Goal: Use online tool/utility

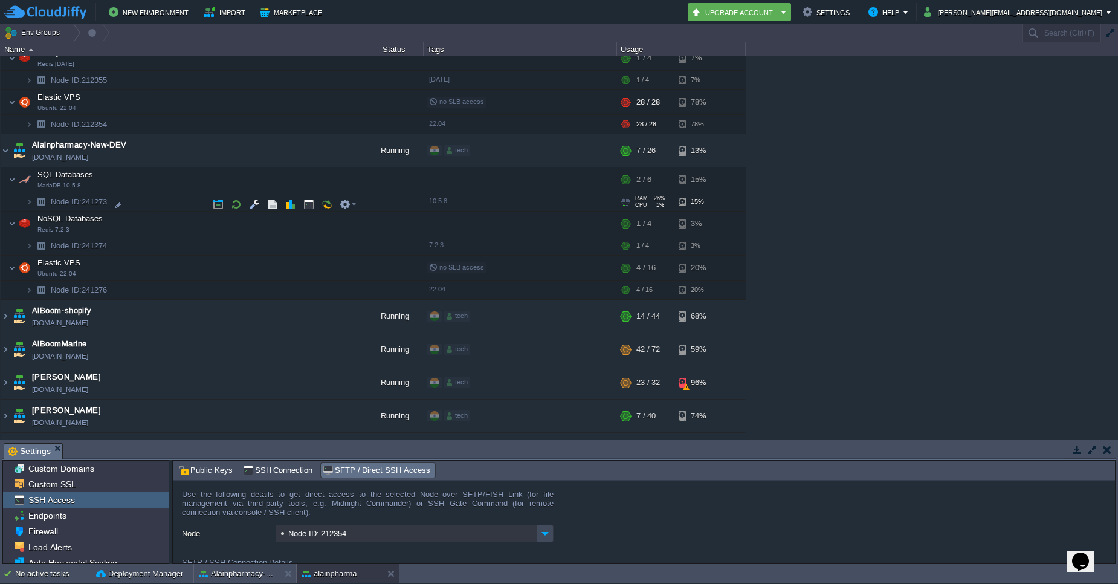
scroll to position [72, 0]
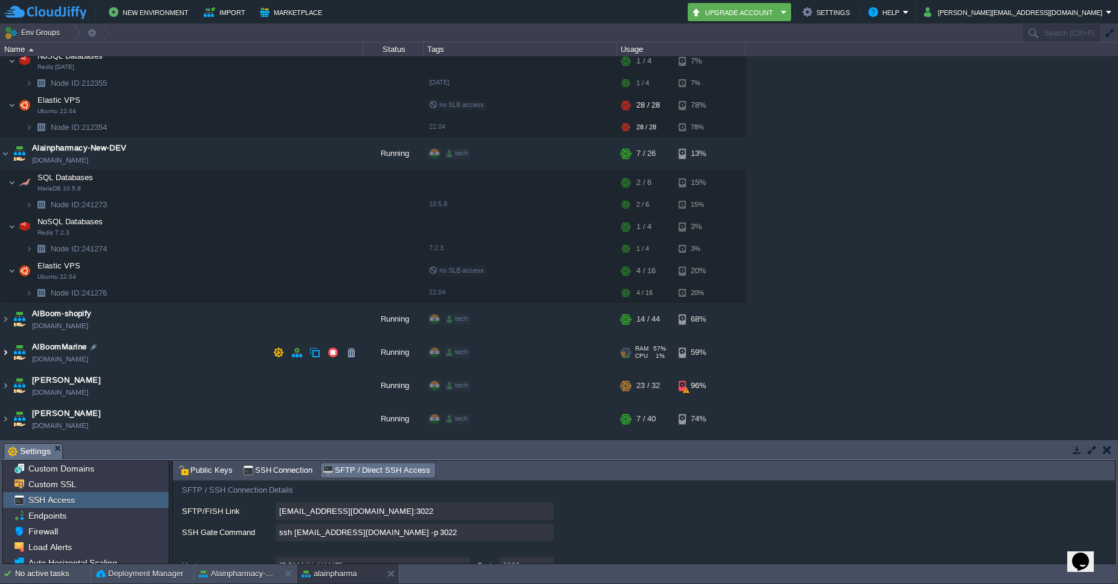
click at [7, 350] on img at bounding box center [6, 352] width 10 height 33
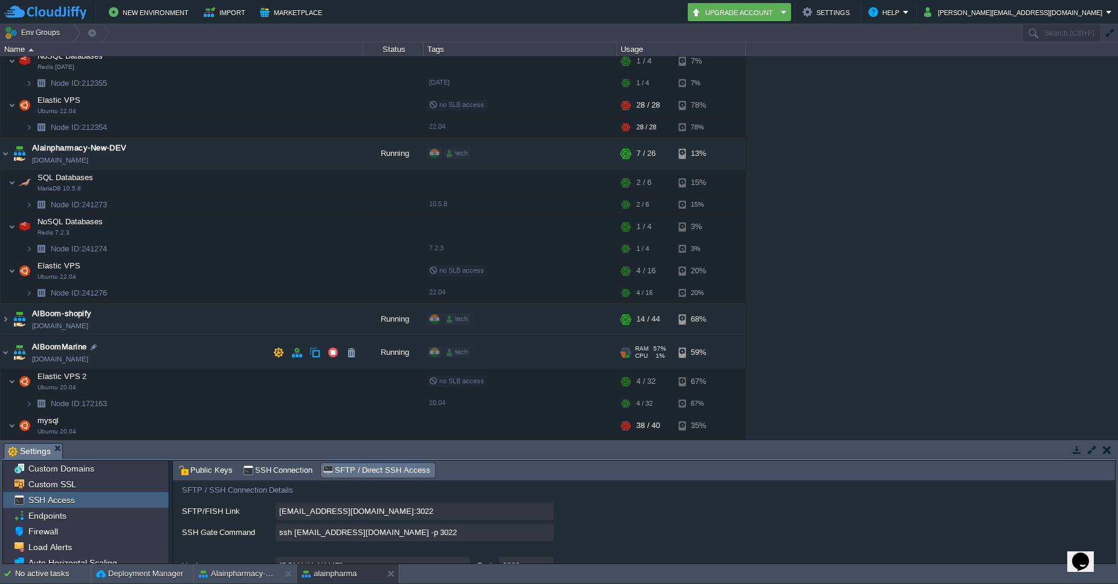
scroll to position [362, 0]
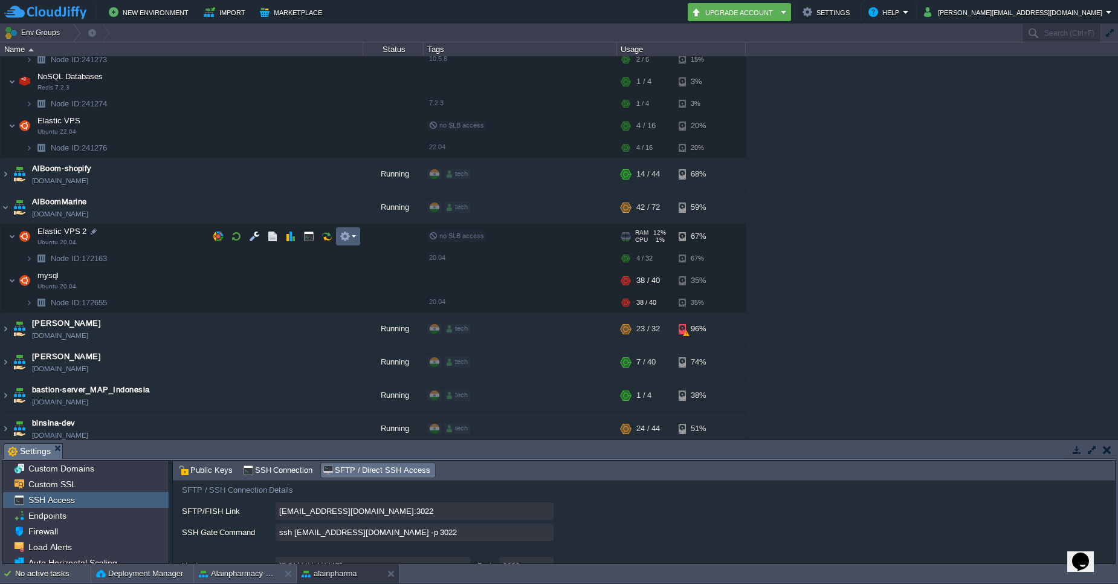
click at [354, 239] on em at bounding box center [347, 236] width 16 height 11
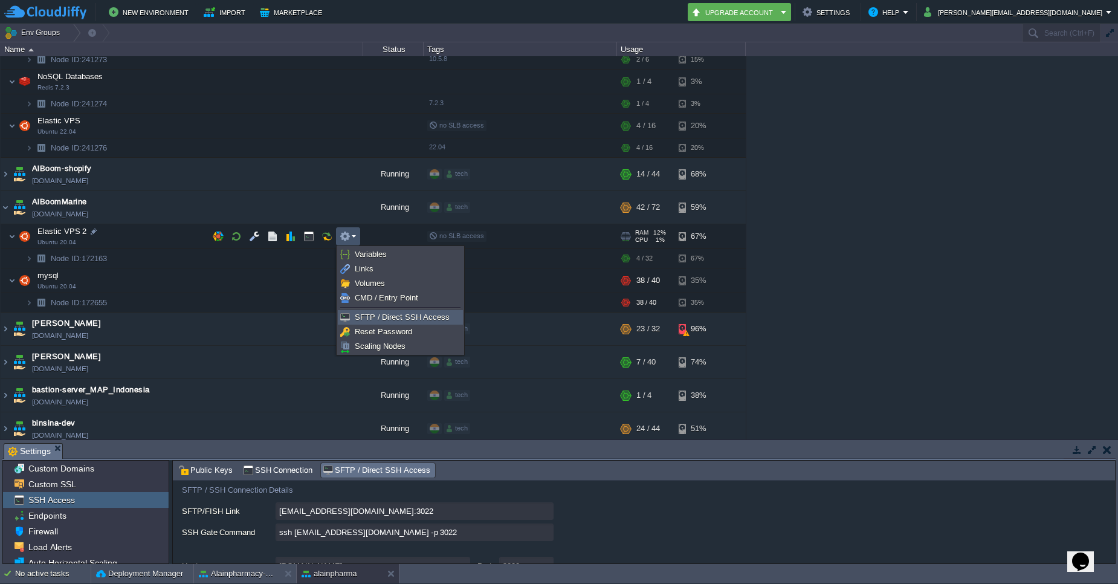
click at [360, 318] on span "SFTP / Direct SSH Access" at bounding box center [402, 316] width 95 height 9
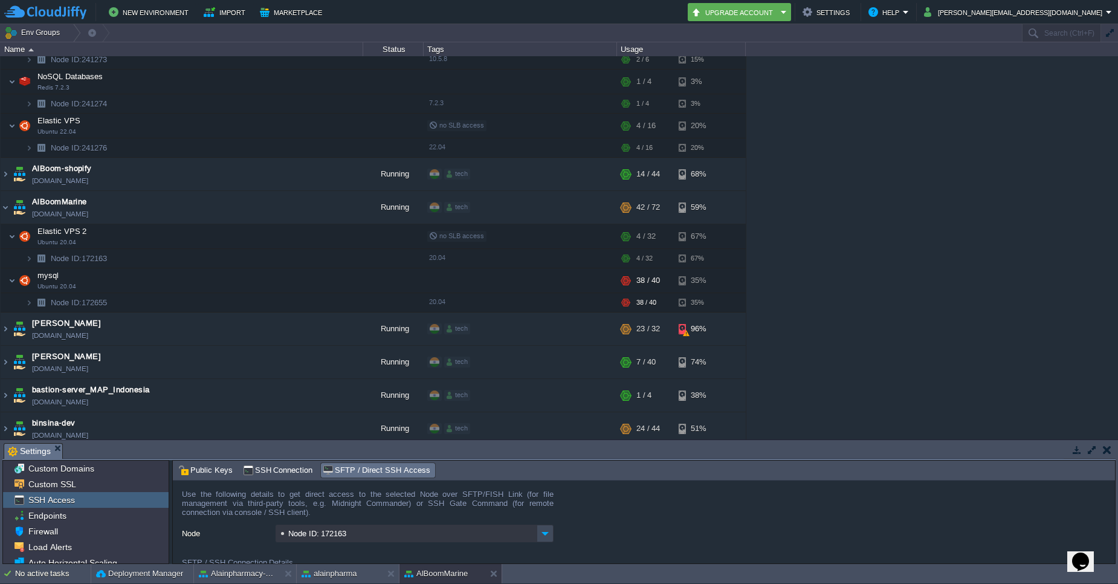
scroll to position [72, 0]
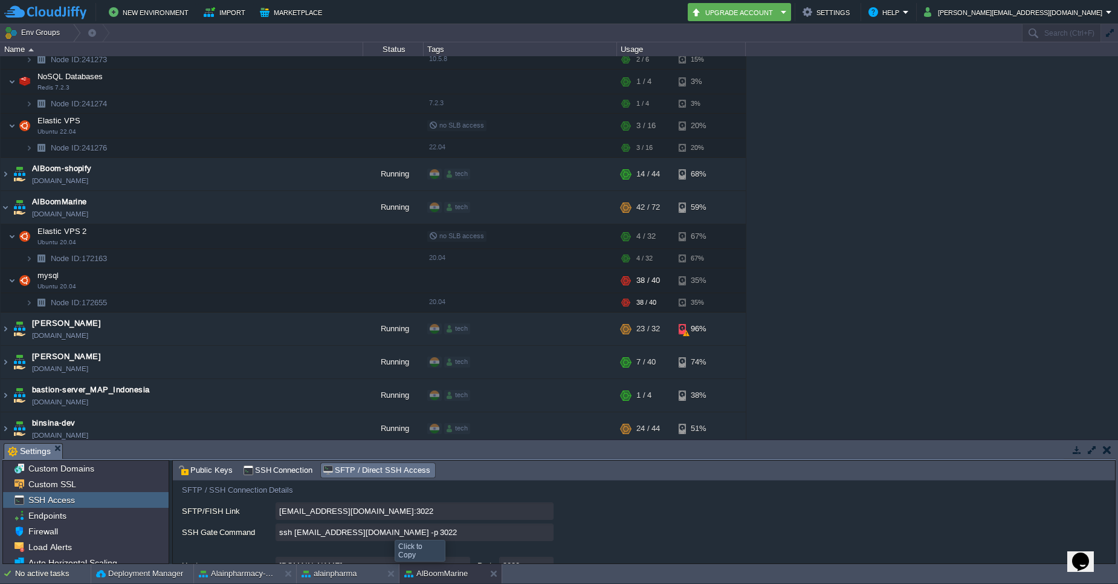
click at [542, 535] on input "ssh [EMAIL_ADDRESS][DOMAIN_NAME] -p 3022" at bounding box center [414, 532] width 278 height 18
type textarea "ssh [EMAIL_ADDRESS][DOMAIN_NAME] -p 3022"
click at [28, 259] on img at bounding box center [28, 258] width 7 height 19
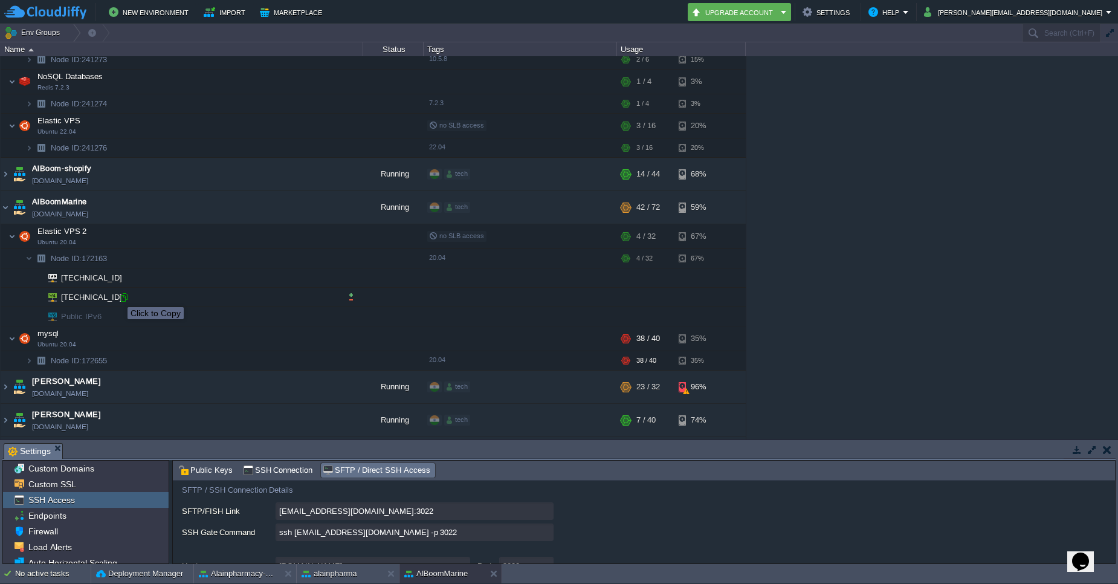
click at [122, 298] on div at bounding box center [123, 297] width 11 height 11
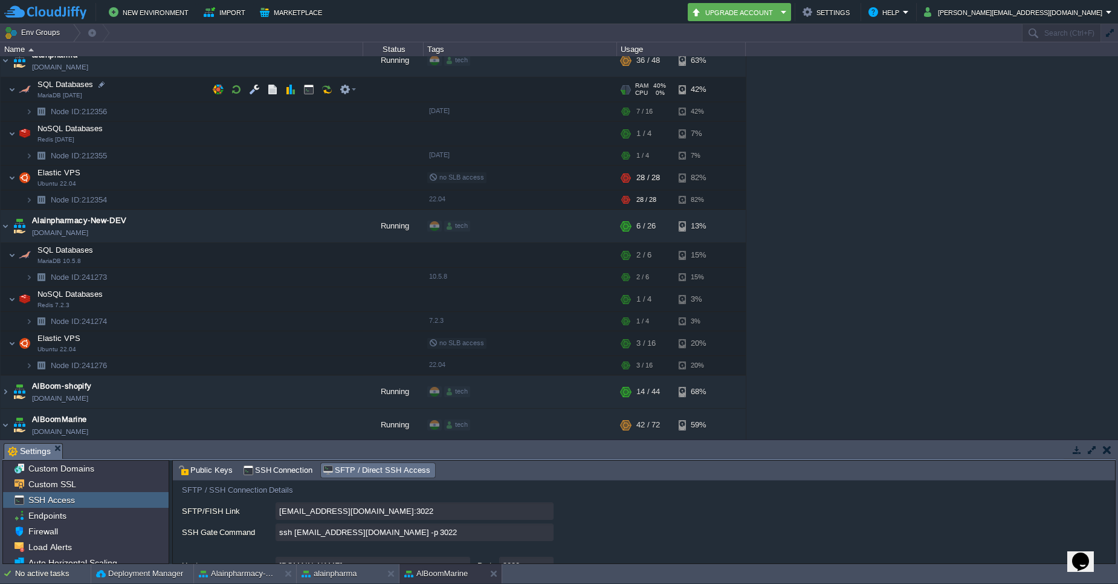
scroll to position [0, 0]
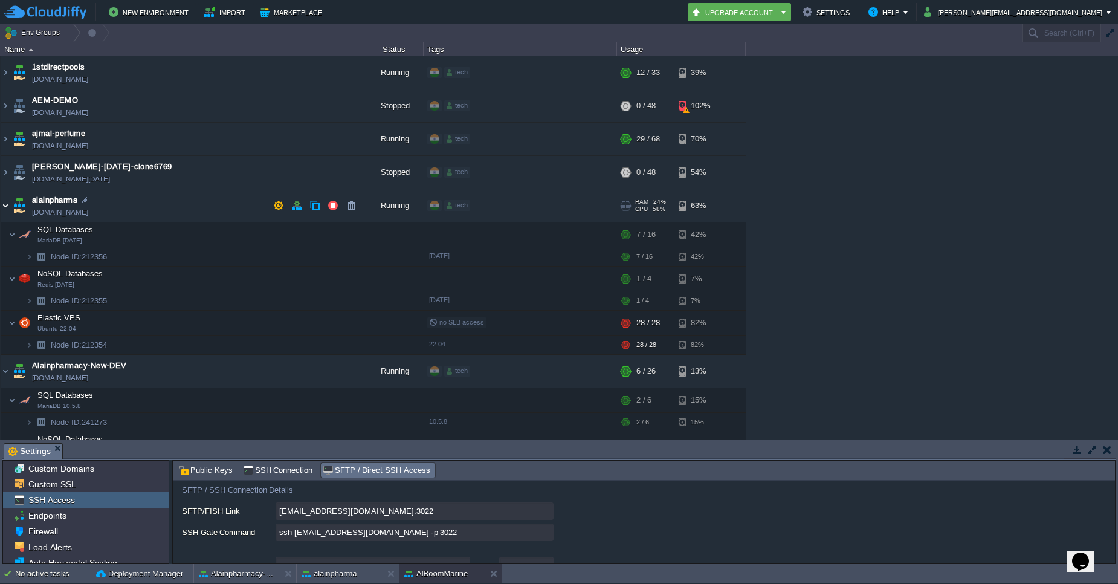
click at [9, 207] on img at bounding box center [6, 205] width 10 height 33
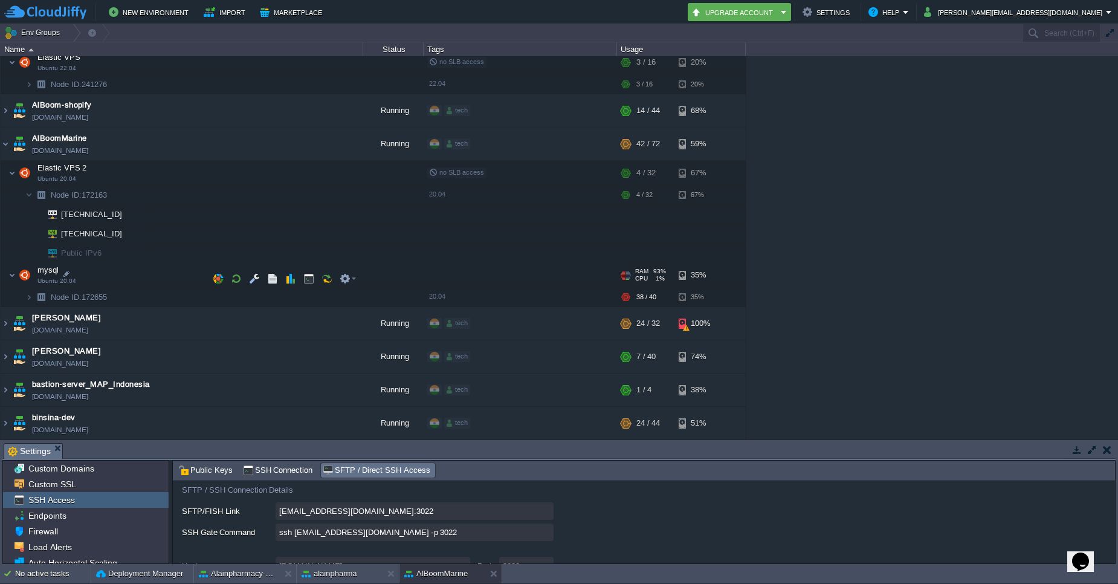
scroll to position [362, 0]
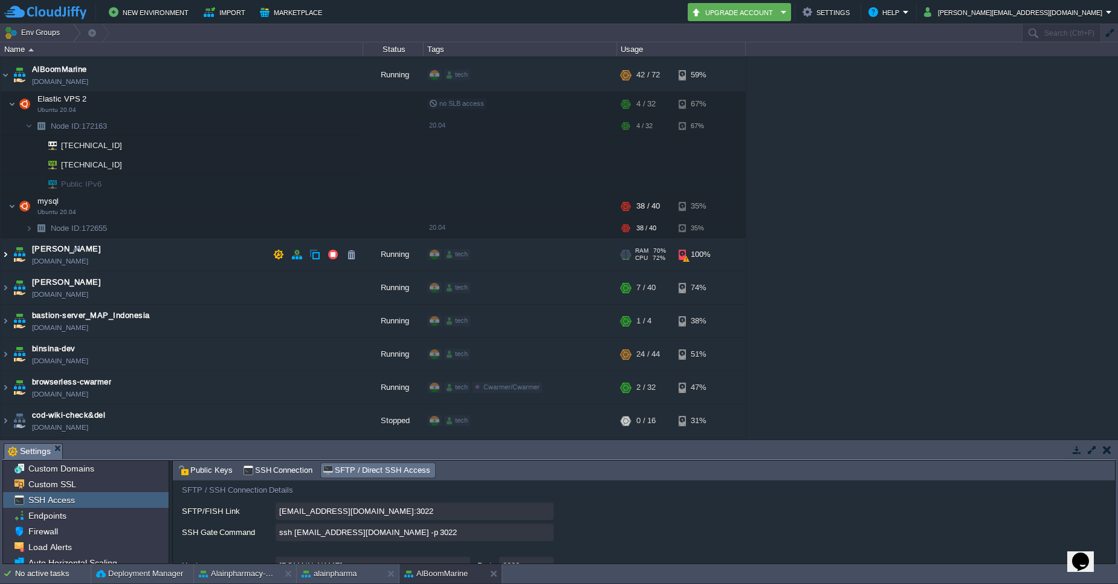
click at [7, 257] on img at bounding box center [6, 254] width 10 height 33
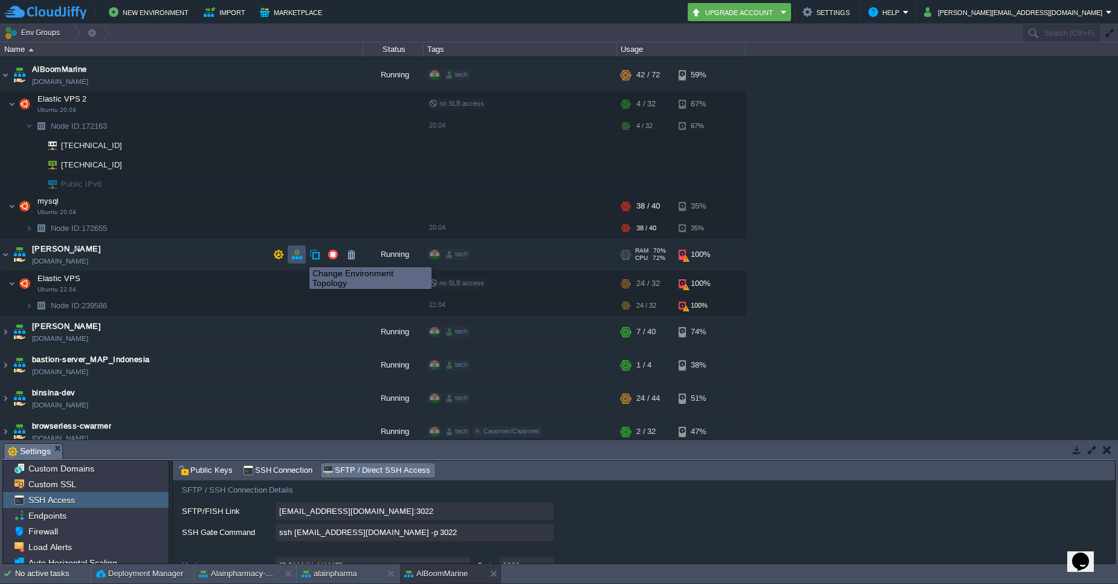
click at [300, 256] on button "button" at bounding box center [296, 254] width 11 height 11
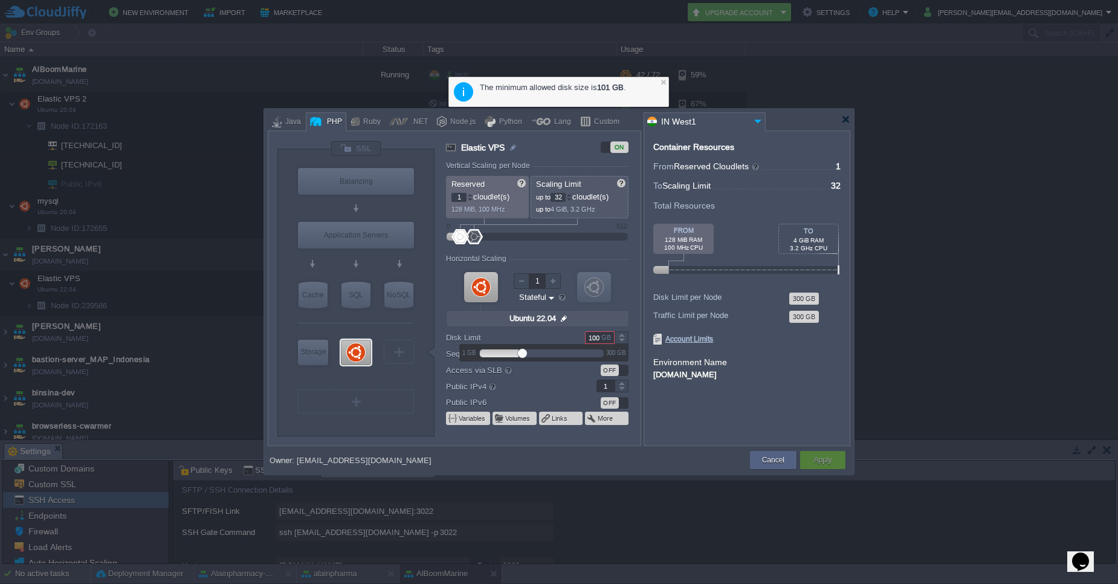
click at [622, 337] on div at bounding box center [621, 337] width 13 height 1
click at [604, 341] on div "GB" at bounding box center [607, 337] width 12 height 11
click at [620, 336] on div at bounding box center [621, 334] width 14 height 6
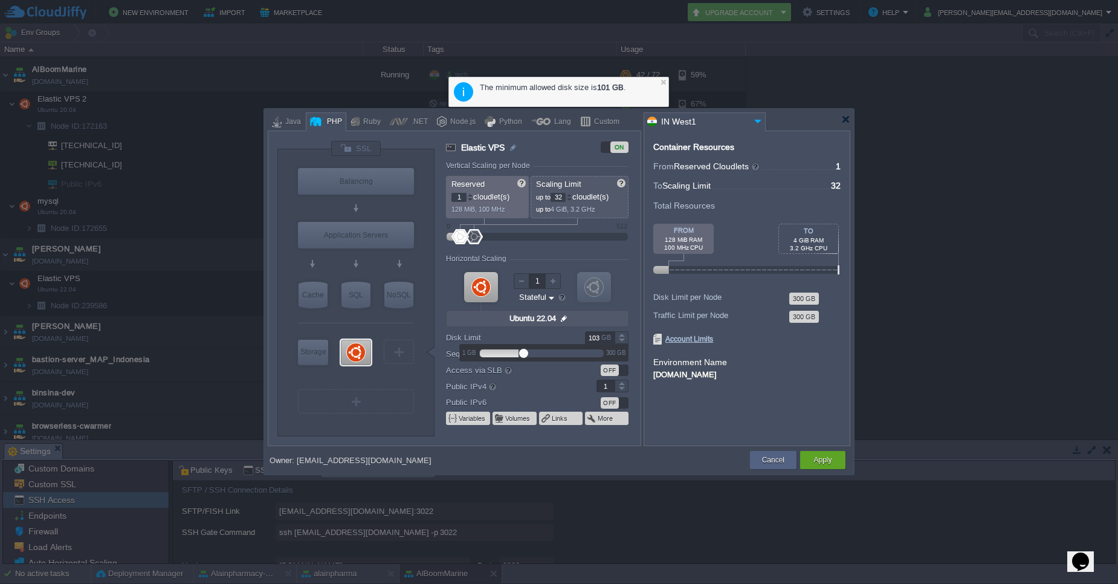
click at [620, 336] on div at bounding box center [621, 334] width 14 height 6
type input "1"
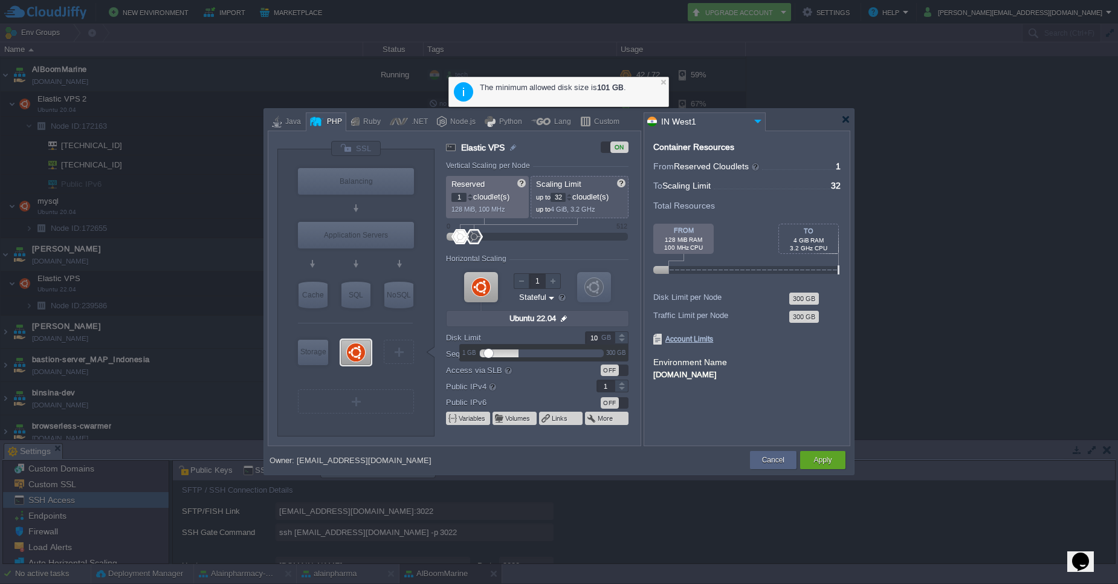
type input "1"
type input "2"
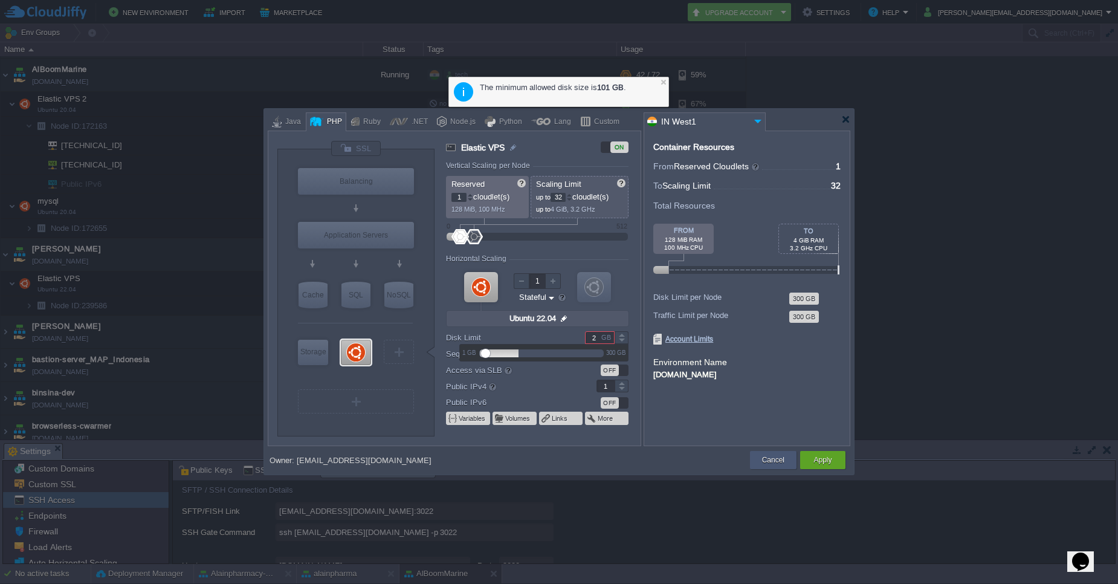
click at [771, 458] on button "Cancel" at bounding box center [773, 460] width 22 height 12
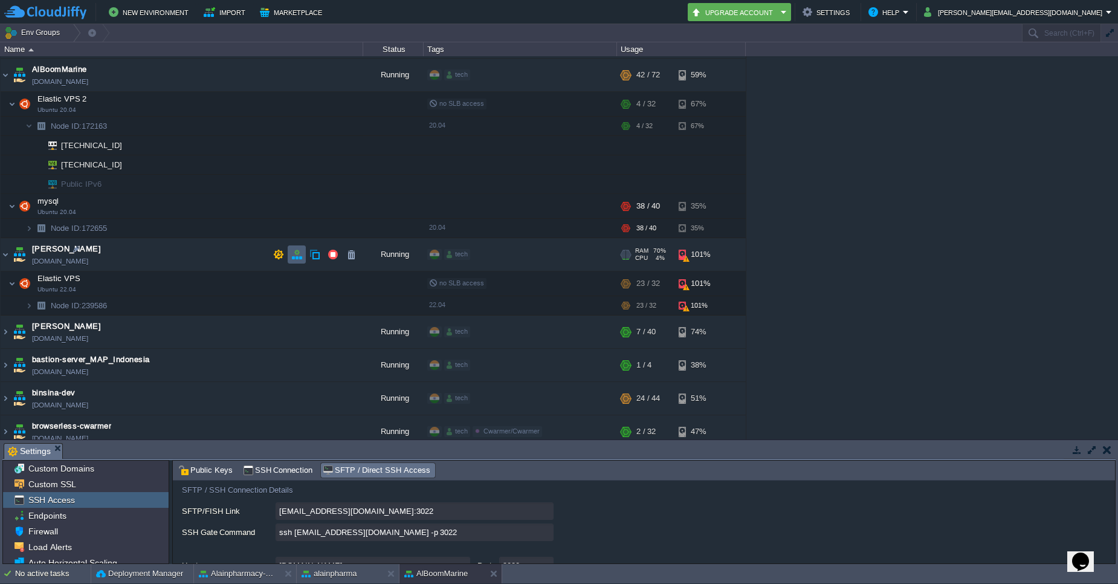
click at [294, 259] on button "button" at bounding box center [296, 254] width 11 height 11
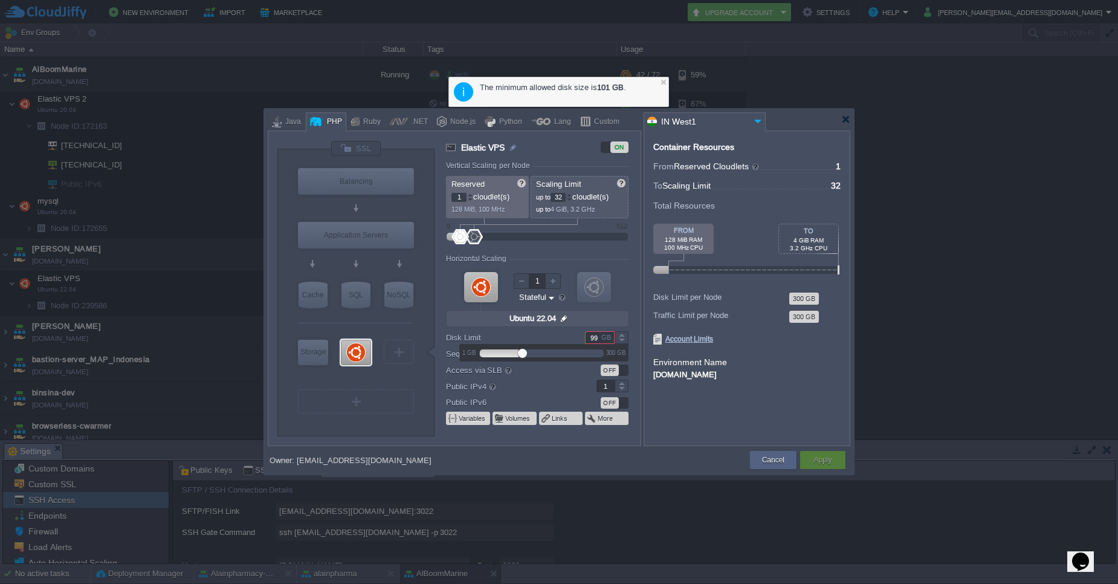
click at [622, 338] on div at bounding box center [621, 341] width 14 height 6
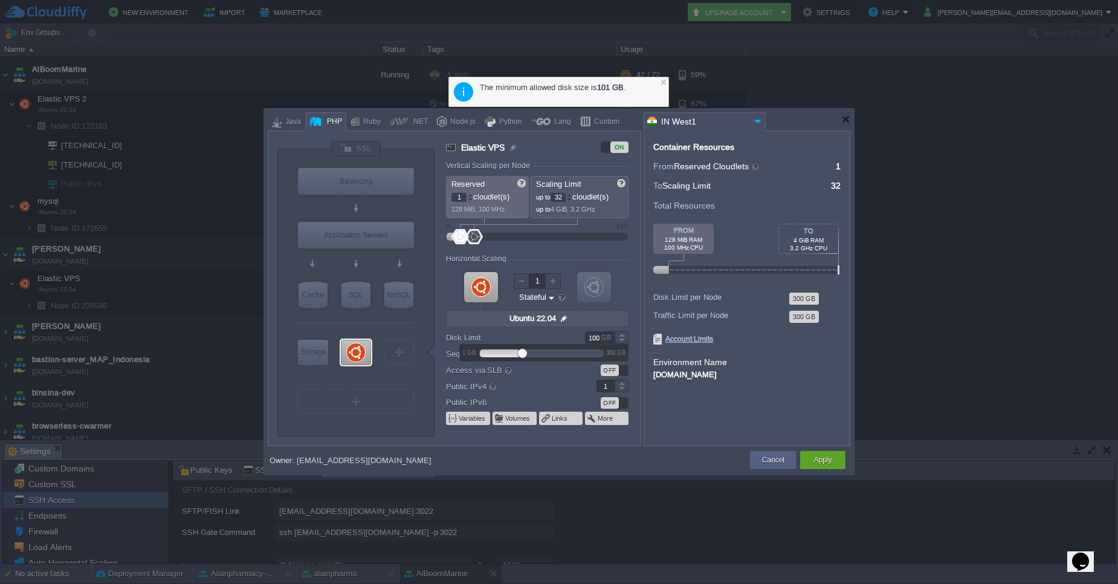
click at [622, 338] on div at bounding box center [621, 341] width 14 height 6
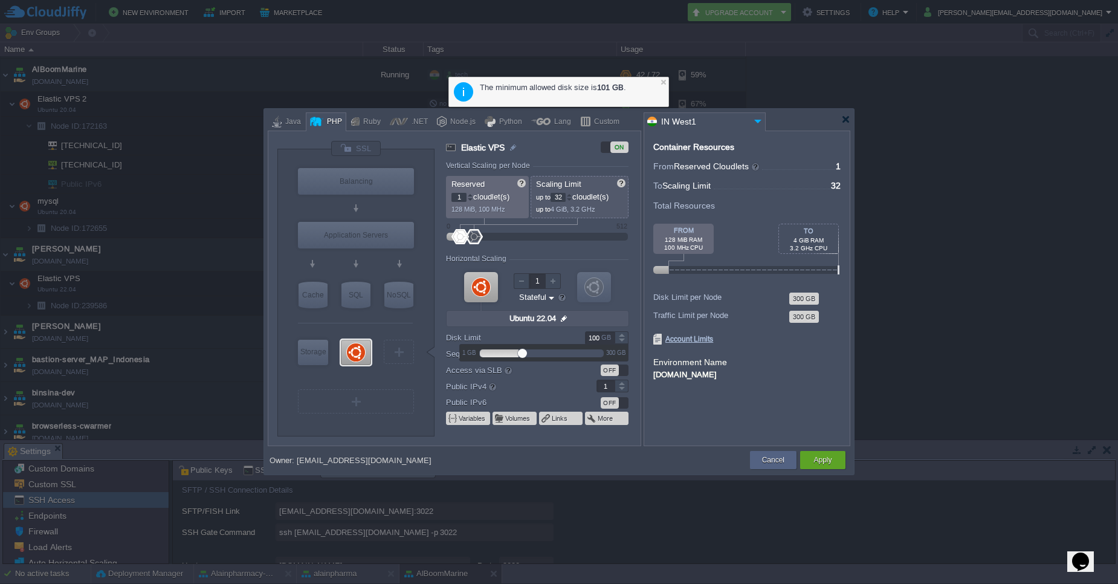
click at [622, 338] on div at bounding box center [621, 341] width 14 height 6
click at [622, 337] on div at bounding box center [621, 337] width 13 height 1
click at [620, 342] on div at bounding box center [621, 341] width 14 height 6
click at [623, 338] on div at bounding box center [621, 341] width 14 height 6
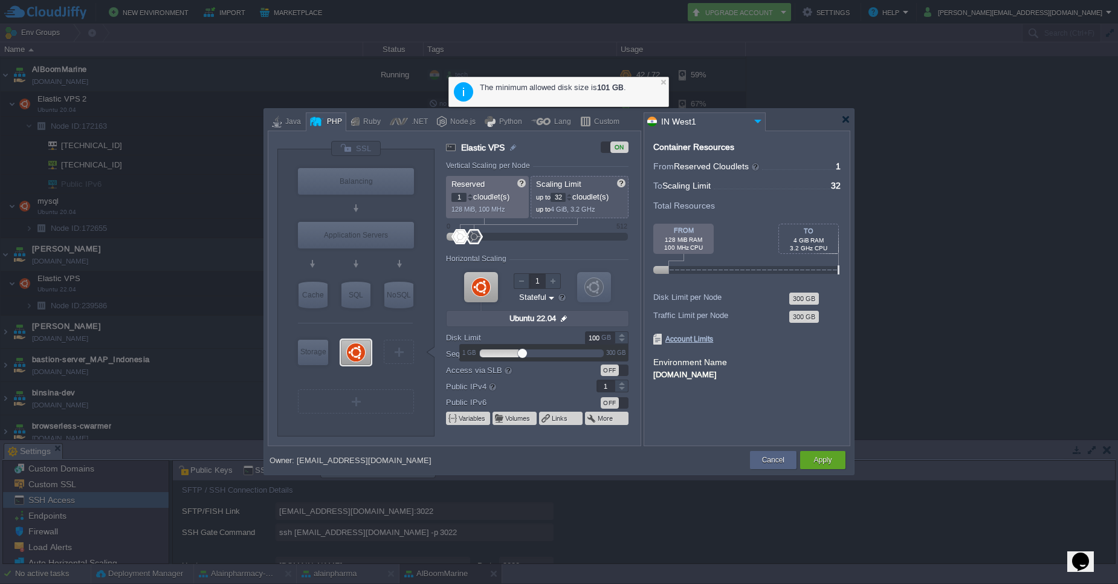
click at [623, 338] on div at bounding box center [621, 341] width 14 height 6
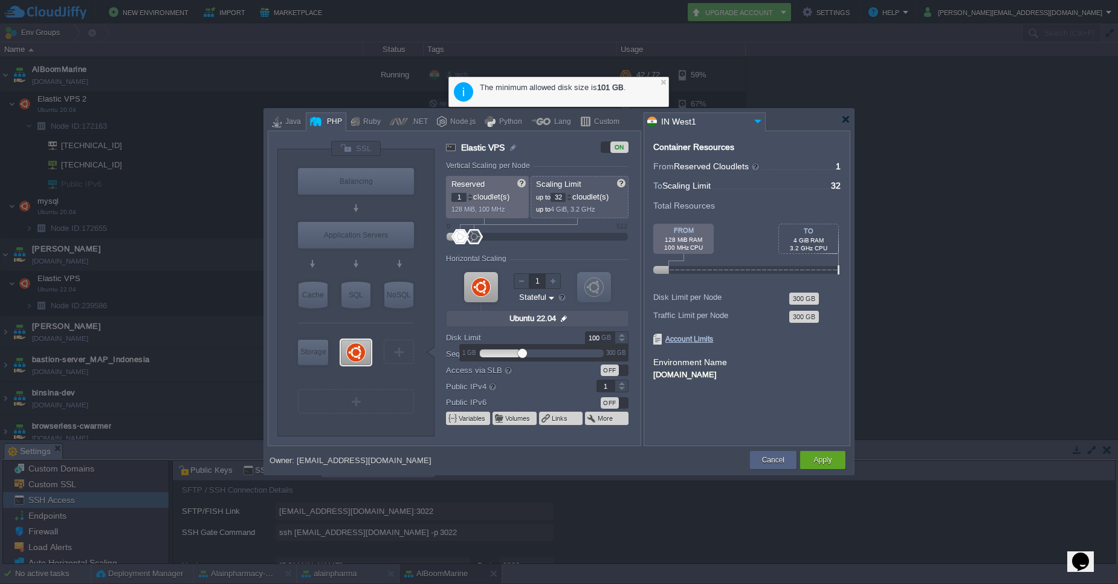
click at [623, 338] on div at bounding box center [621, 341] width 14 height 6
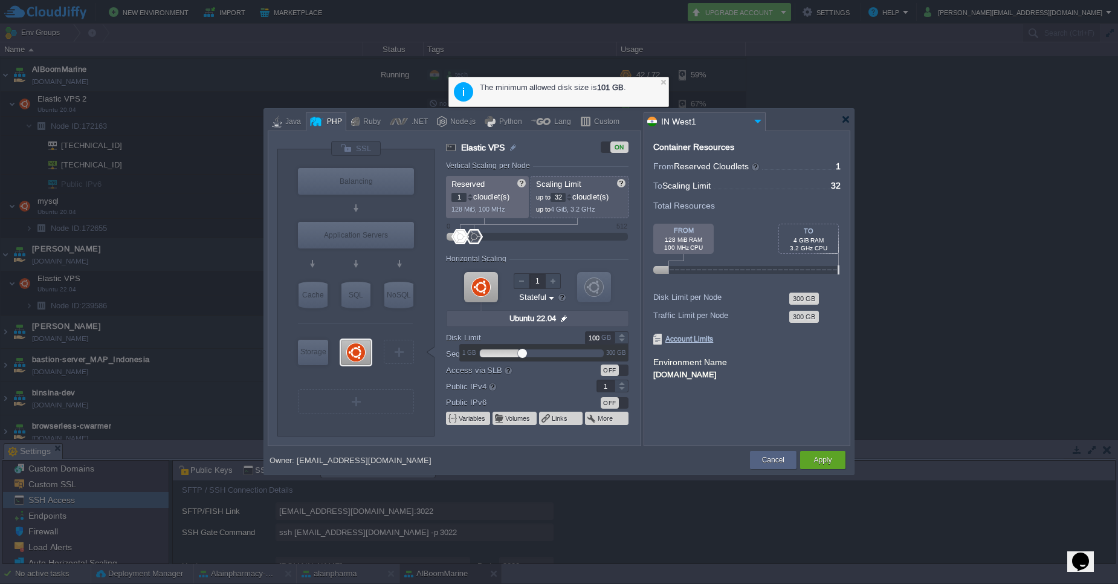
click at [623, 338] on div at bounding box center [621, 341] width 14 height 6
click at [544, 356] on div at bounding box center [541, 352] width 124 height 13
click at [620, 338] on div at bounding box center [621, 341] width 14 height 6
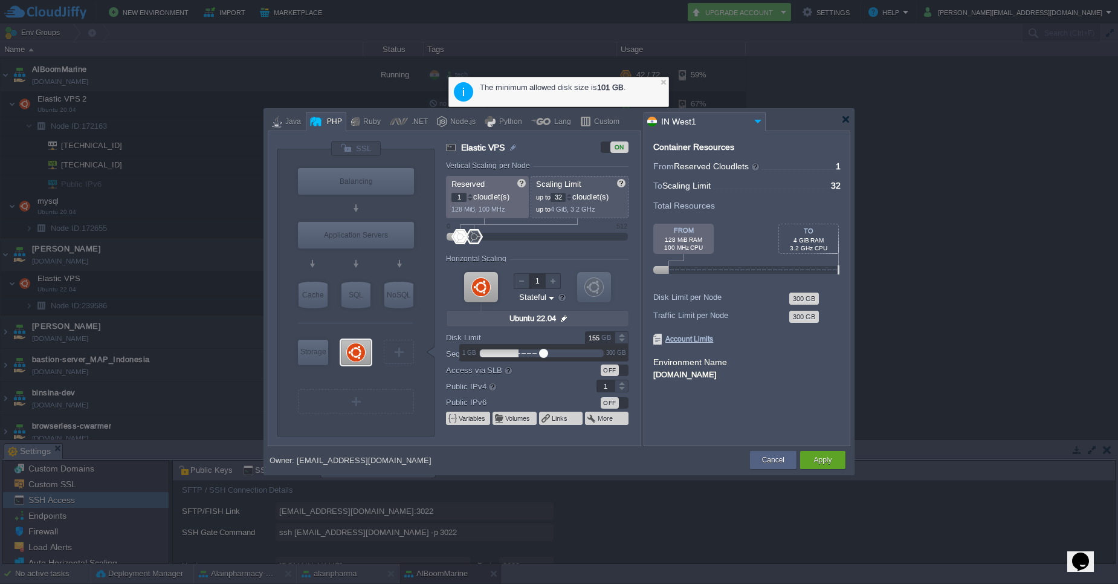
click at [620, 338] on div at bounding box center [621, 341] width 14 height 6
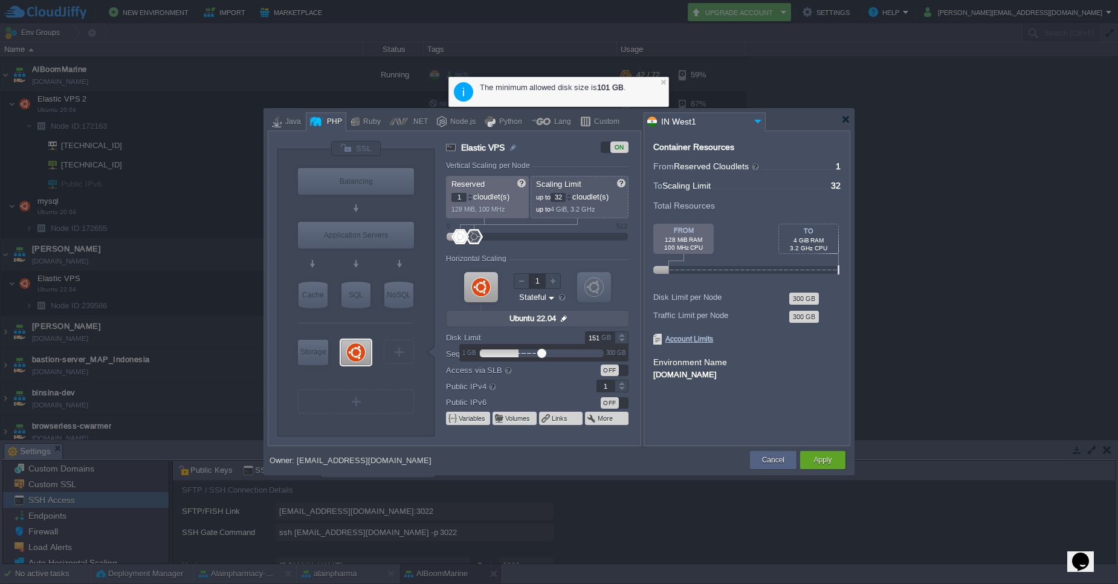
click at [620, 337] on div at bounding box center [621, 337] width 13 height 1
click at [619, 337] on div at bounding box center [621, 337] width 13 height 1
click at [623, 338] on div at bounding box center [621, 341] width 14 height 6
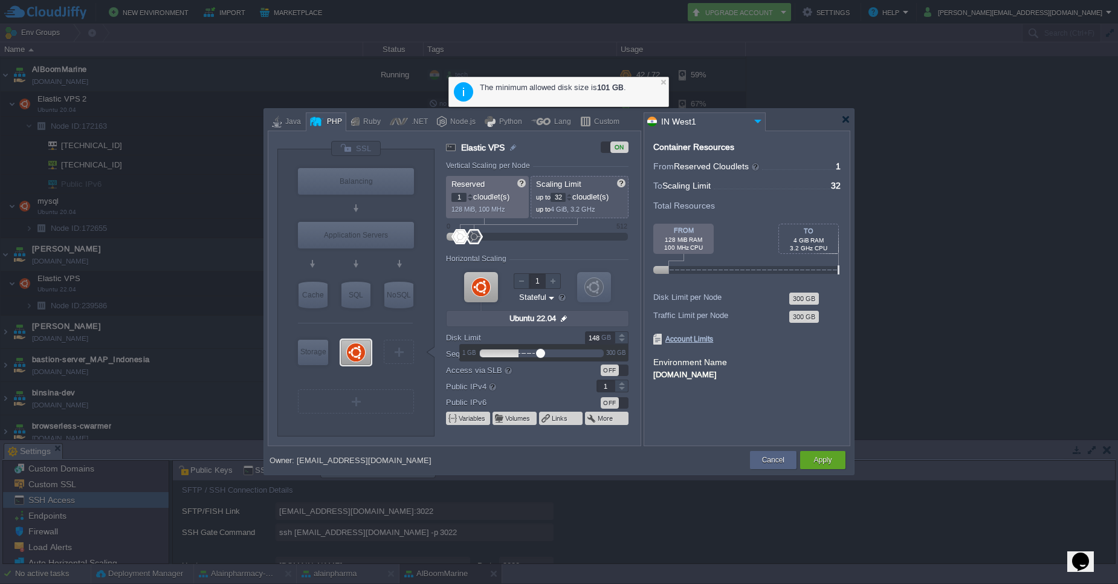
click at [623, 338] on div at bounding box center [621, 341] width 14 height 6
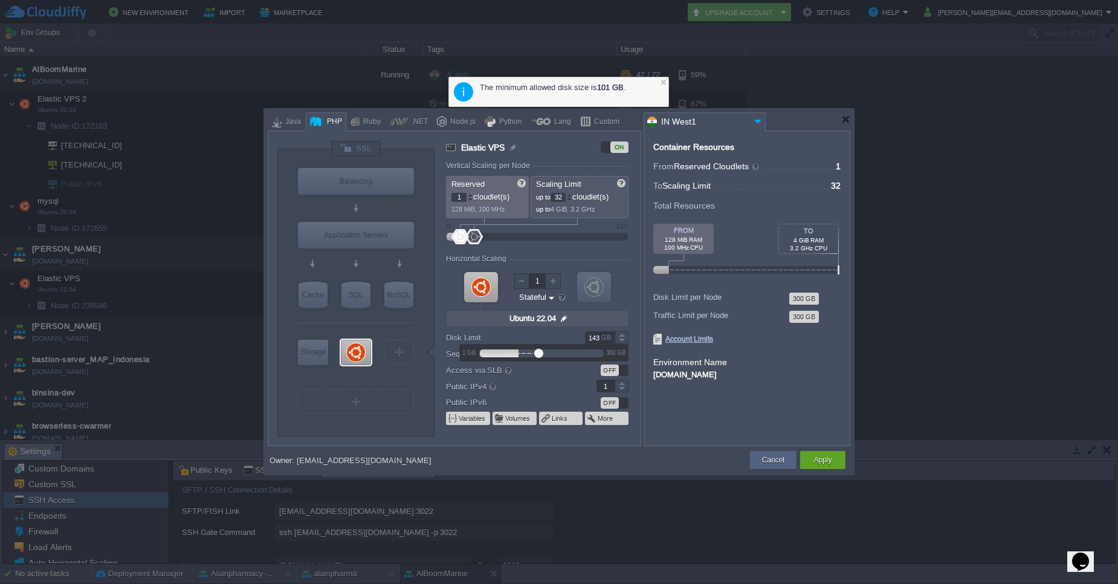
click at [623, 338] on div at bounding box center [621, 341] width 14 height 6
click at [623, 337] on div at bounding box center [621, 337] width 13 height 1
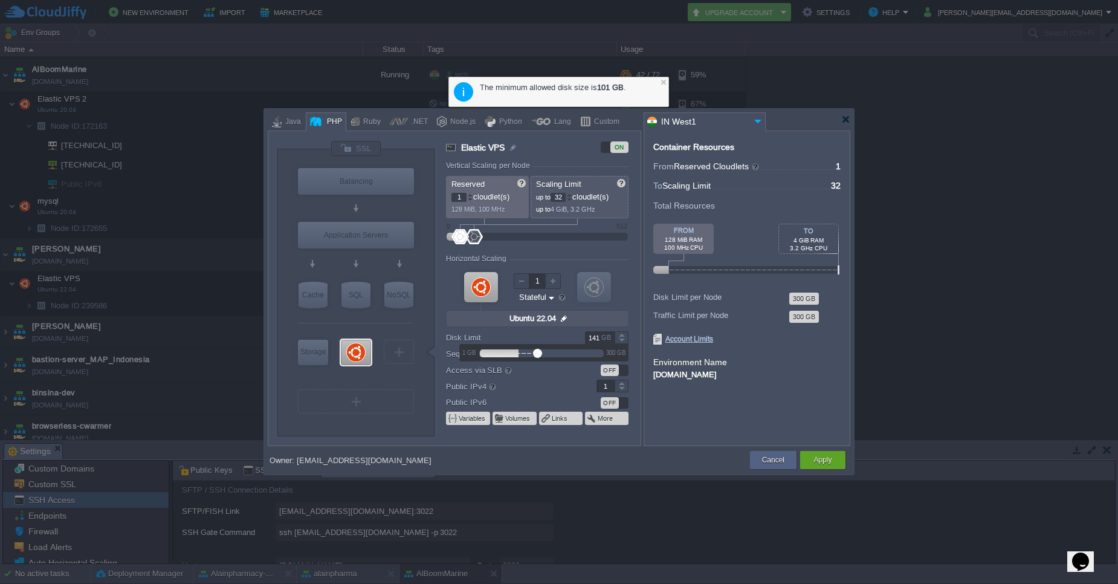
click at [621, 336] on div at bounding box center [621, 334] width 14 height 6
click at [622, 336] on div at bounding box center [621, 334] width 14 height 6
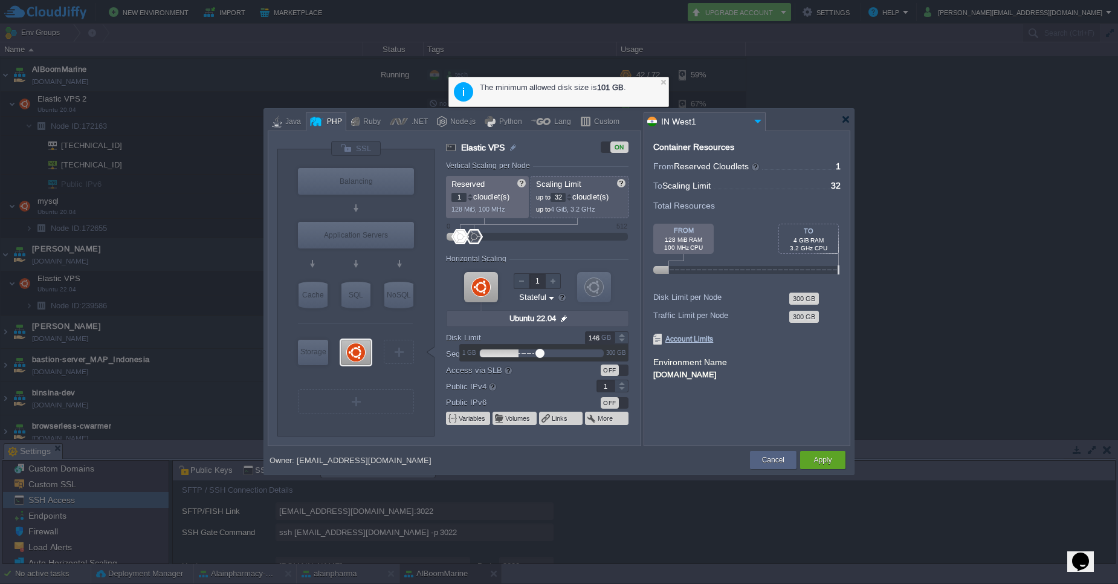
click at [622, 336] on div at bounding box center [621, 334] width 14 height 6
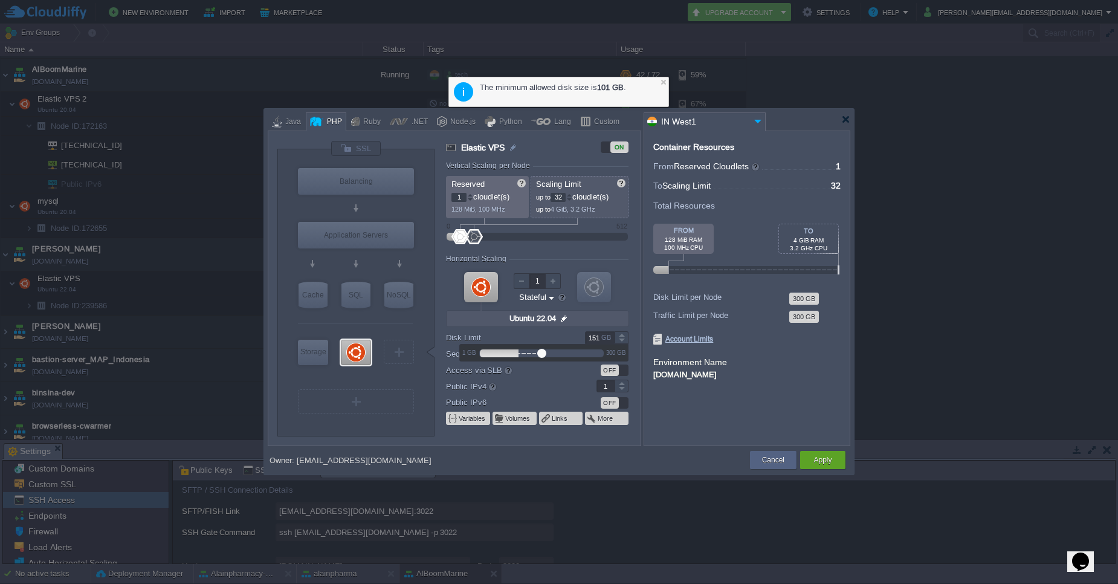
click at [622, 336] on div at bounding box center [621, 334] width 14 height 6
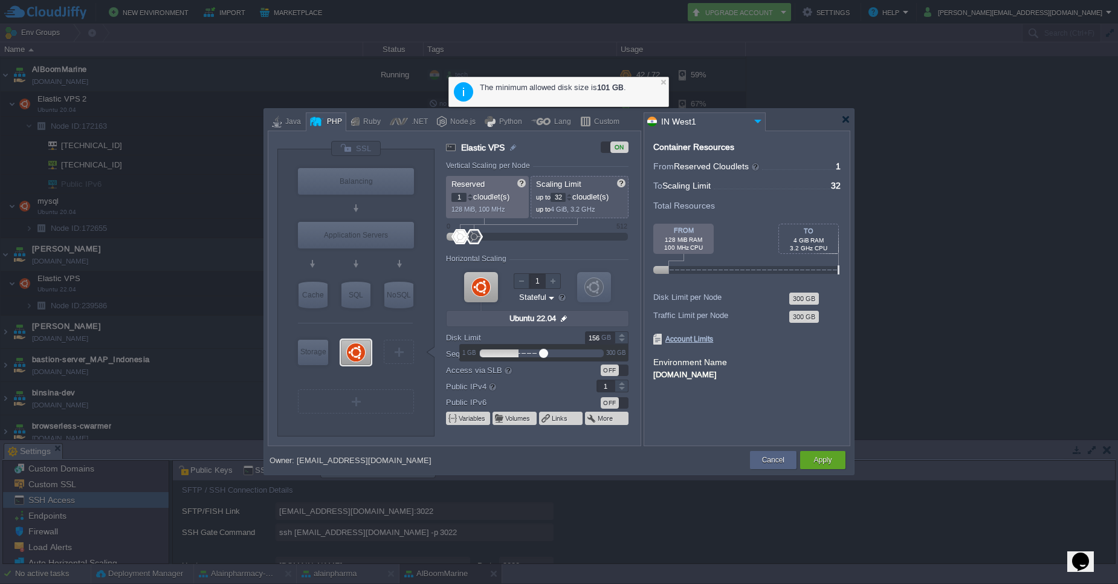
click at [622, 336] on div at bounding box center [621, 334] width 14 height 6
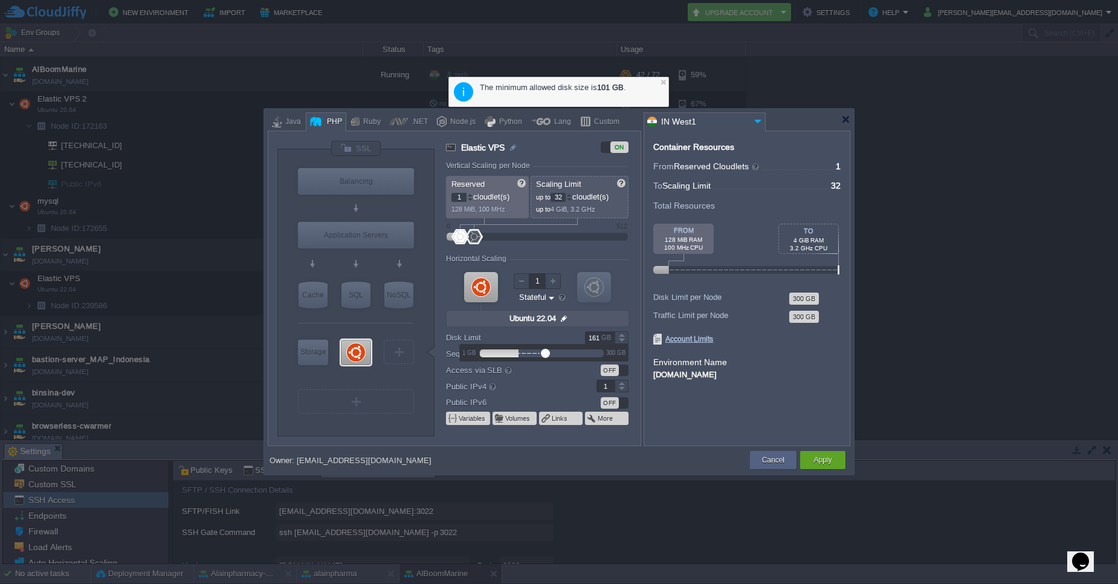
click at [622, 336] on div at bounding box center [621, 334] width 14 height 6
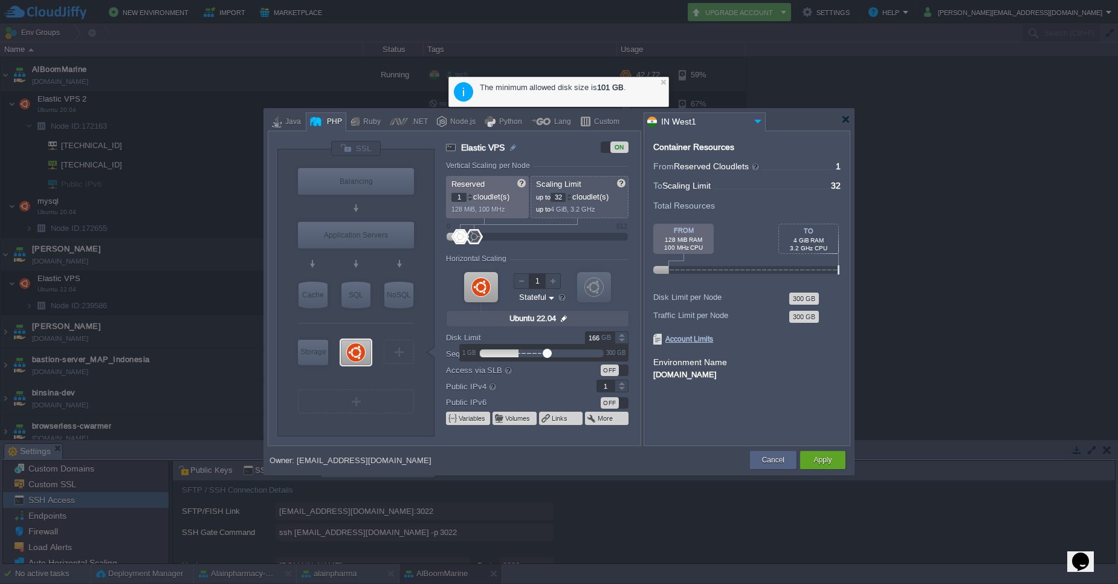
click at [622, 336] on div at bounding box center [621, 334] width 14 height 6
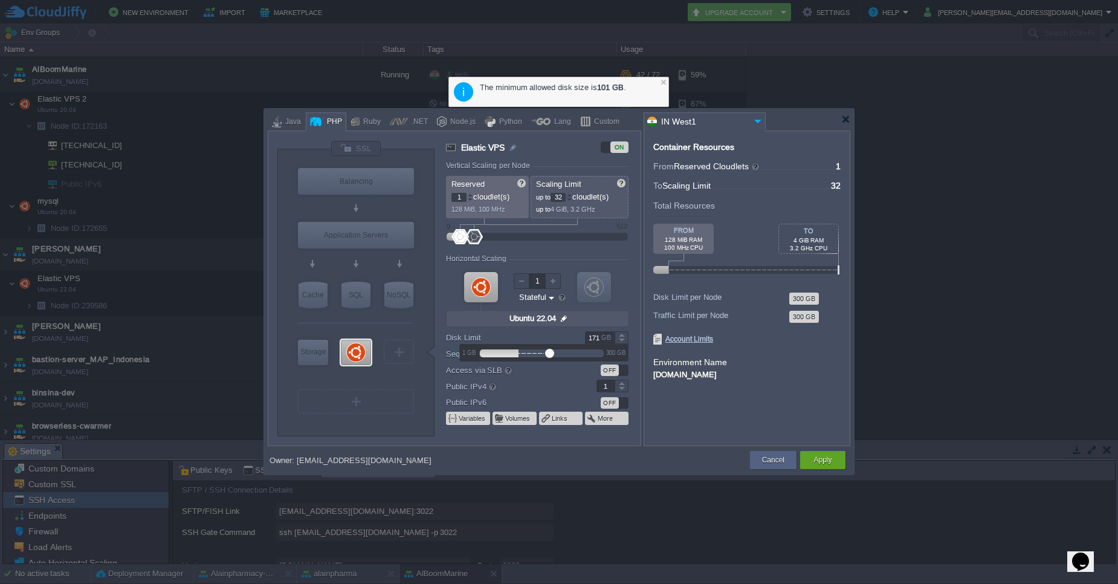
click at [622, 336] on div at bounding box center [621, 334] width 14 height 6
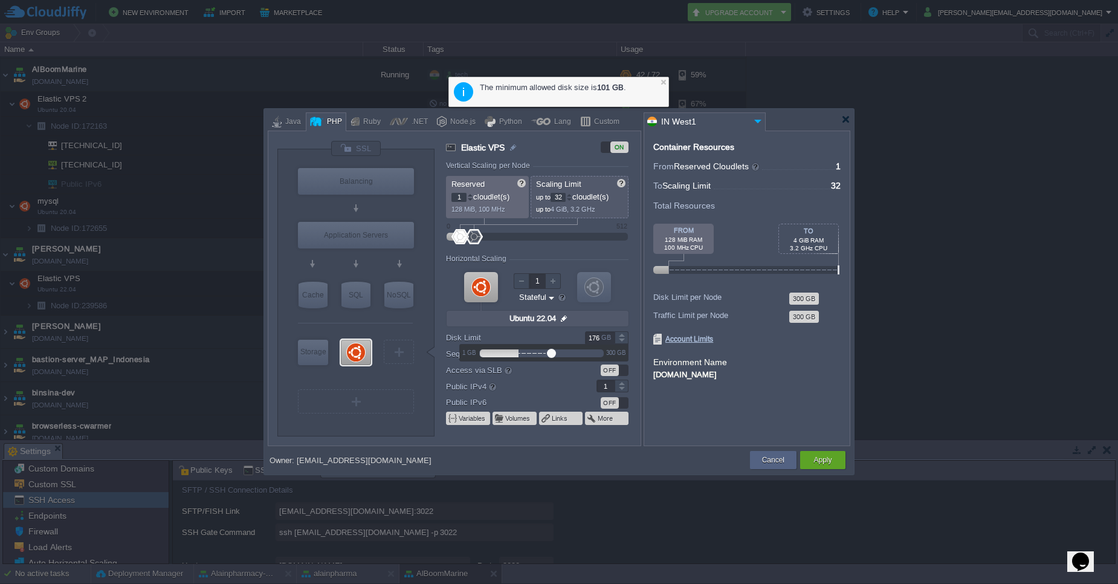
click at [622, 336] on div at bounding box center [621, 334] width 14 height 6
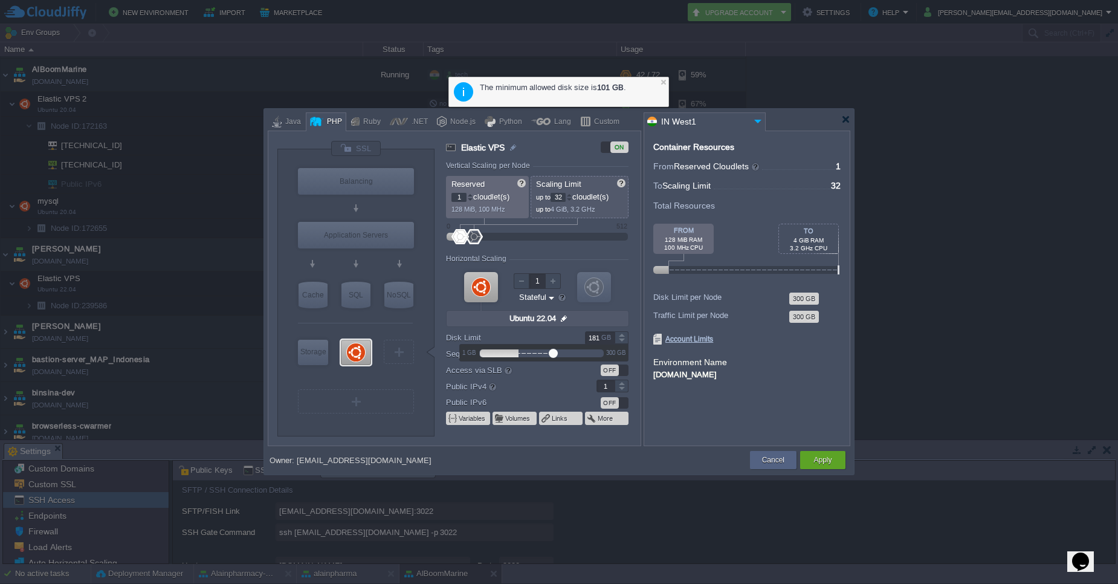
click at [622, 336] on div at bounding box center [621, 334] width 14 height 6
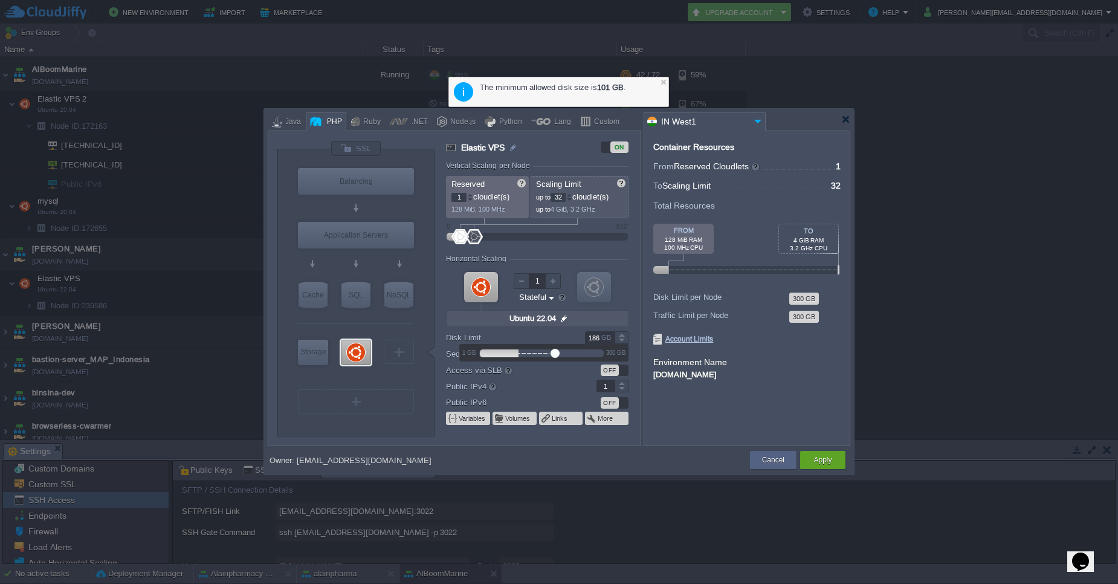
click at [622, 336] on div at bounding box center [621, 334] width 14 height 6
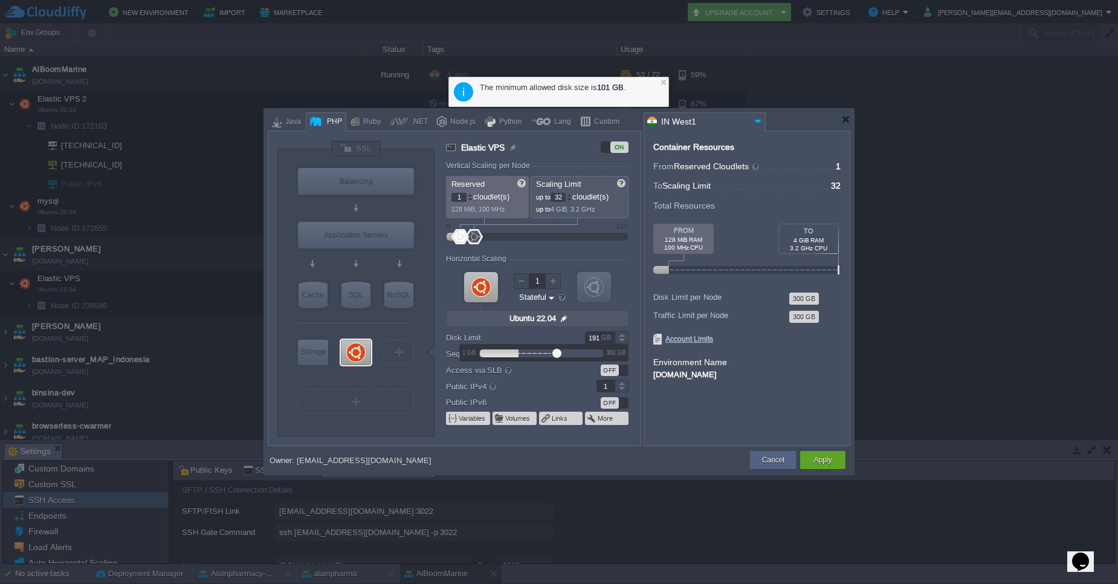
click at [622, 336] on div at bounding box center [621, 334] width 14 height 6
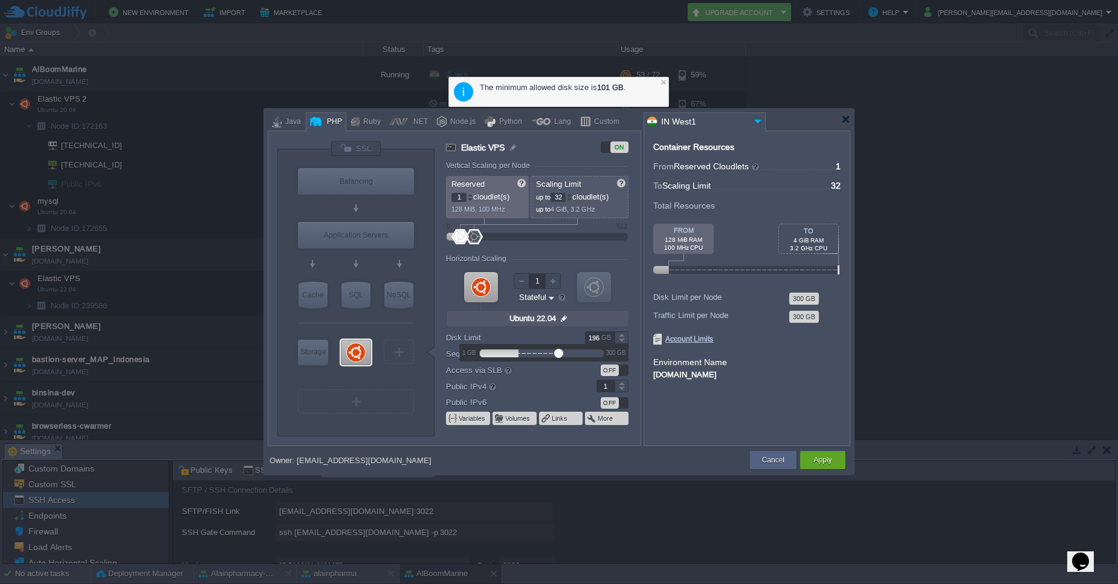
click at [622, 336] on div at bounding box center [621, 334] width 14 height 6
type input "200"
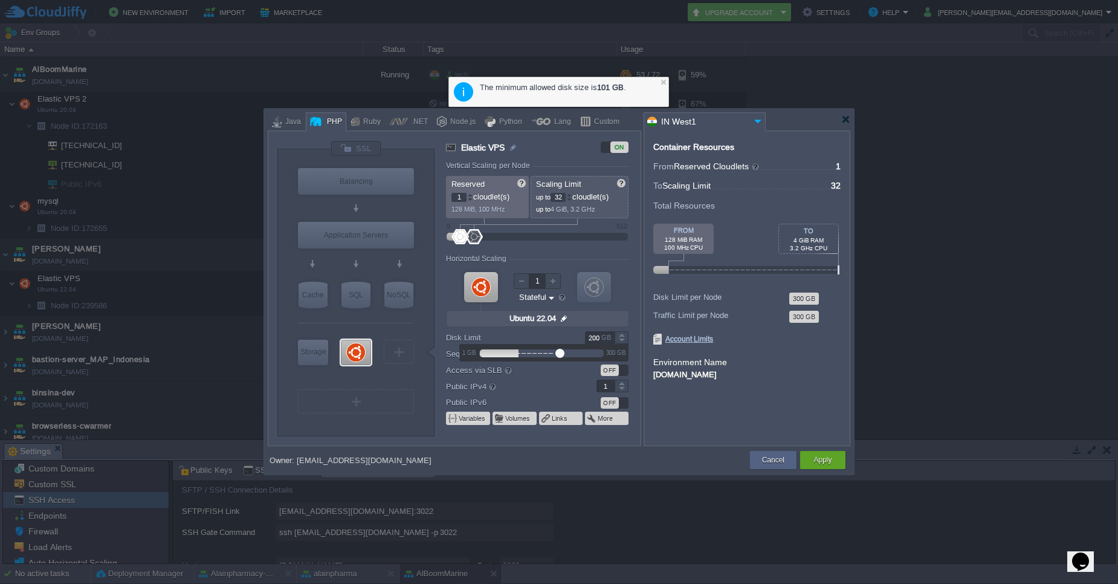
click at [622, 336] on div at bounding box center [621, 334] width 14 height 6
click at [664, 80] on div at bounding box center [663, 82] width 8 height 8
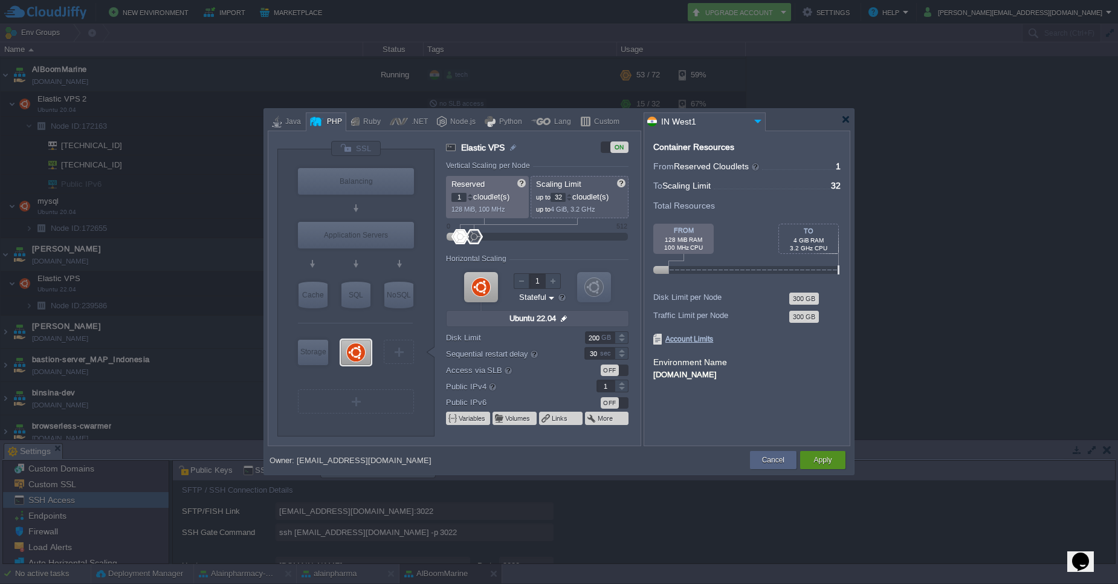
click at [825, 461] on button "Apply" at bounding box center [822, 460] width 18 height 12
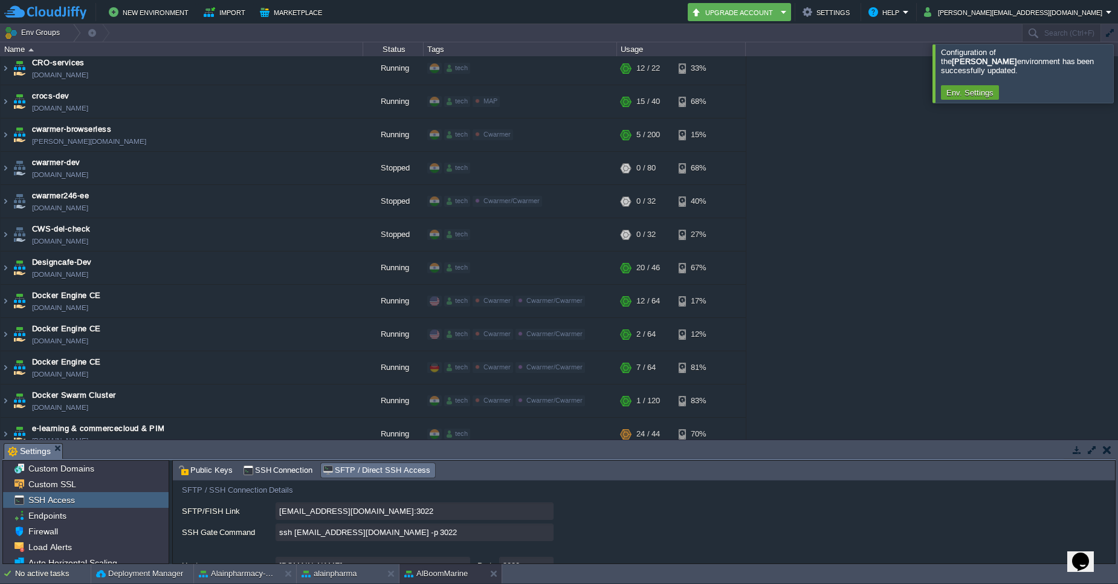
scroll to position [1015, 0]
